Goal: Information Seeking & Learning: Learn about a topic

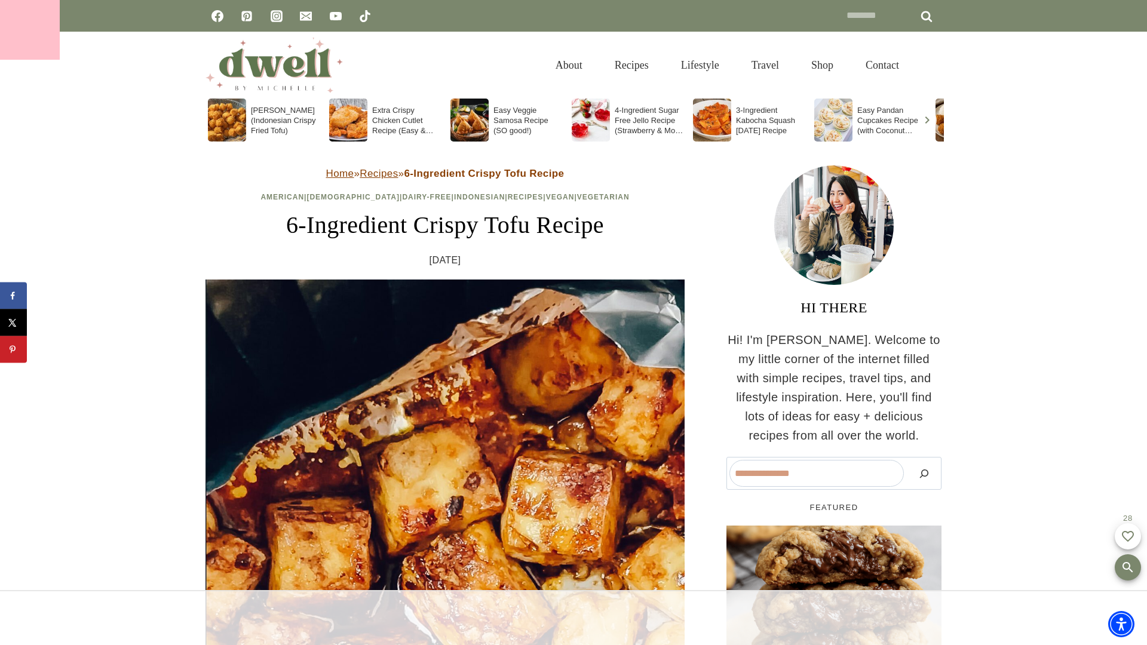
click at [30, 30] on div at bounding box center [30, 30] width 60 height 60
